Goal: Register for event/course

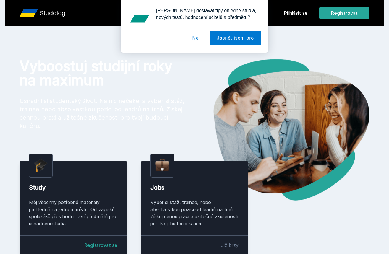
click at [196, 36] on button "Ne" at bounding box center [195, 38] width 21 height 15
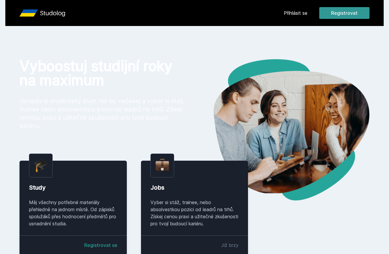
click at [352, 10] on button "Registrovat" at bounding box center [344, 13] width 50 height 12
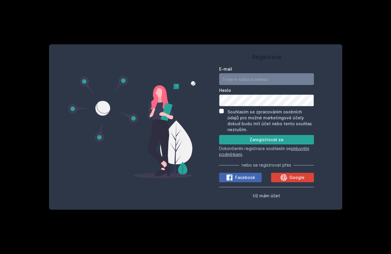
click at [269, 81] on input "E-mail" at bounding box center [266, 79] width 95 height 12
type input "t"
type input "[EMAIL_ADDRESS][DOMAIN_NAME]"
click at [222, 114] on input "Souhlasím se zpracováním osobních údajů pro možné marketingové účely dokud budu…" at bounding box center [221, 111] width 5 height 5
checkbox input "true"
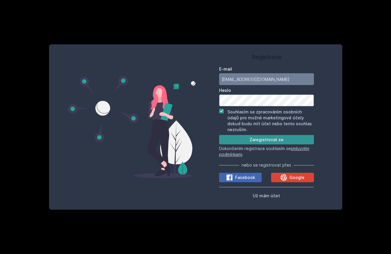
click at [266, 135] on button "Zaregistrovat se" at bounding box center [266, 139] width 95 height 9
click at [268, 137] on button "Zaregistrovat se" at bounding box center [266, 139] width 95 height 9
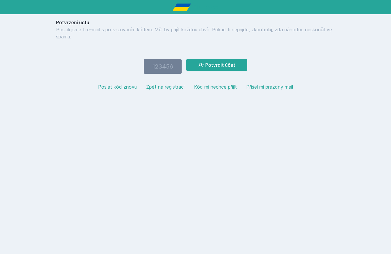
click at [162, 88] on button "Zpět na registraci" at bounding box center [165, 86] width 38 height 7
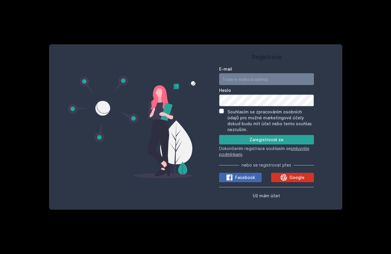
click at [302, 179] on button "Google" at bounding box center [292, 177] width 43 height 9
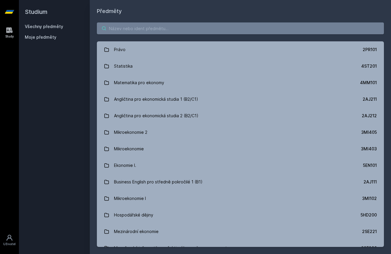
click at [260, 27] on input "search" at bounding box center [240, 28] width 287 height 12
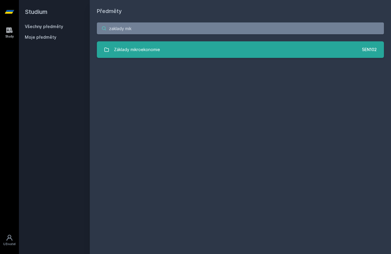
type input "zaklady mik"
click at [200, 47] on link "Základy mikroekonomie 5EN102" at bounding box center [240, 49] width 287 height 17
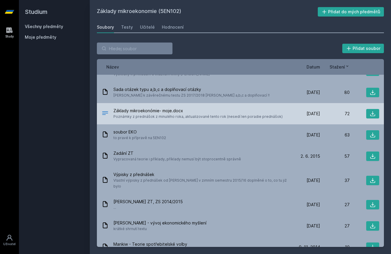
scroll to position [148, 0]
click at [109, 119] on div "Základy mikroekonómie- moje.docx Poznámky z prednášok z minulého roka, aktualiz…" at bounding box center [196, 114] width 189 height 12
click at [368, 114] on button at bounding box center [373, 113] width 13 height 9
